Goal: Task Accomplishment & Management: Use online tool/utility

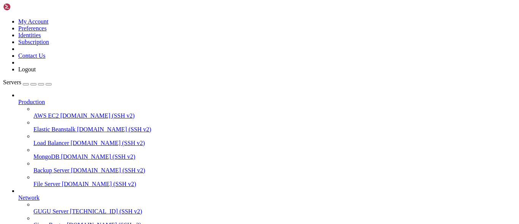
scroll to position [42, 0]
click at [51, 208] on span "GUGU Server" at bounding box center [50, 211] width 35 height 6
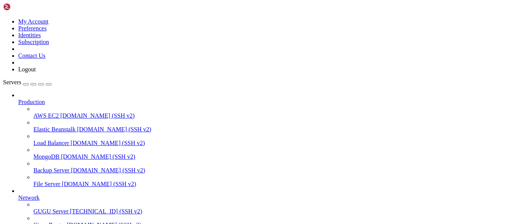
drag, startPoint x: 87, startPoint y: 474, endPoint x: 74, endPoint y: 486, distance: 18.5
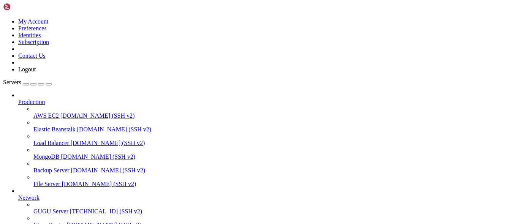
drag, startPoint x: 18, startPoint y: 489, endPoint x: 14, endPoint y: 488, distance: 4.2
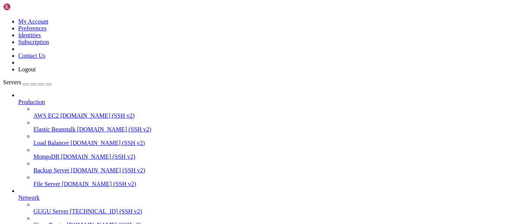
copy x-row "1a3417c0f9a2"
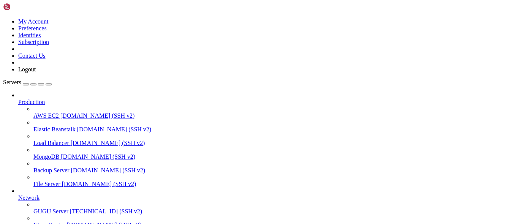
drag, startPoint x: 121, startPoint y: 474, endPoint x: 105, endPoint y: 474, distance: 15.9
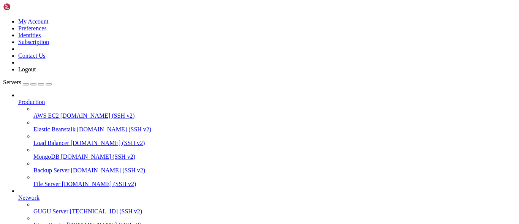
drag, startPoint x: 101, startPoint y: 534, endPoint x: 78, endPoint y: 468, distance: 70.0
drag, startPoint x: 107, startPoint y: 446, endPoint x: 74, endPoint y: 452, distance: 34.0
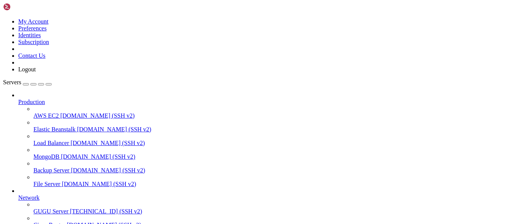
drag, startPoint x: 267, startPoint y: 430, endPoint x: 84, endPoint y: 472, distance: 187.0
drag, startPoint x: 63, startPoint y: 415, endPoint x: 3, endPoint y: 407, distance: 60.5
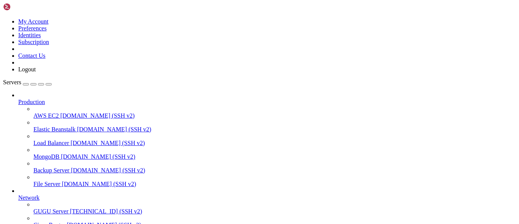
copy div "root@ubuntu:~# docker inspect 1a3417c0f9a2 | grep -i networkmode " NetworkMode …"
drag, startPoint x: 145, startPoint y: 467, endPoint x: 100, endPoint y: 491, distance: 51.0
drag, startPoint x: 6, startPoint y: 421, endPoint x: 13, endPoint y: 458, distance: 37.7
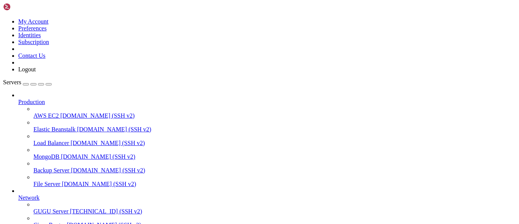
copy div "server { root /var/www/html; server_name [DOMAIN_NAME]; location / { proxy_pass…"
drag, startPoint x: 131, startPoint y: 490, endPoint x: 94, endPoint y: 482, distance: 38.4
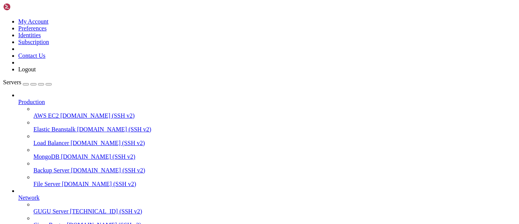
copy x-row "1633 sudo ln -s /etc/nginx/sites-available/[DOMAIN_NAME] /etc/nginx/sites-enabl…"
drag, startPoint x: 127, startPoint y: 468, endPoint x: 90, endPoint y: 470, distance: 37.3
